Goal: Task Accomplishment & Management: Complete application form

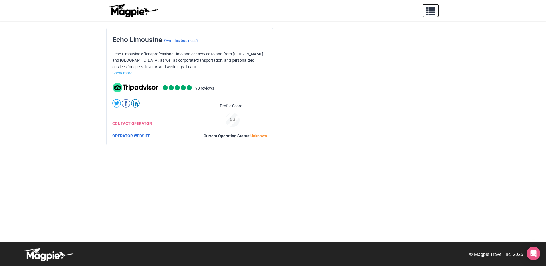
click at [427, 16] on button "button" at bounding box center [431, 10] width 16 height 13
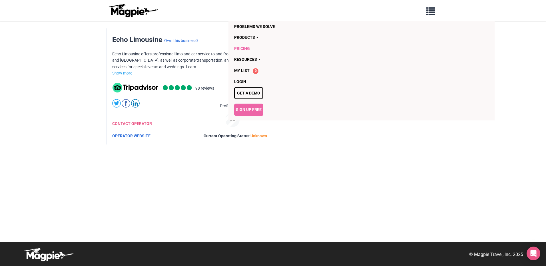
click at [252, 47] on link "Pricing" at bounding box center [328, 48] width 189 height 11
click at [243, 68] on span "My List" at bounding box center [241, 70] width 15 height 5
